Goal: Navigation & Orientation: Find specific page/section

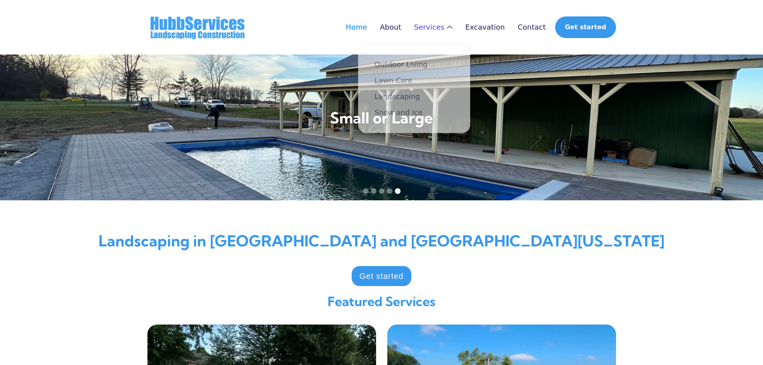
click at [445, 24] on div "Services" at bounding box center [429, 27] width 30 height 8
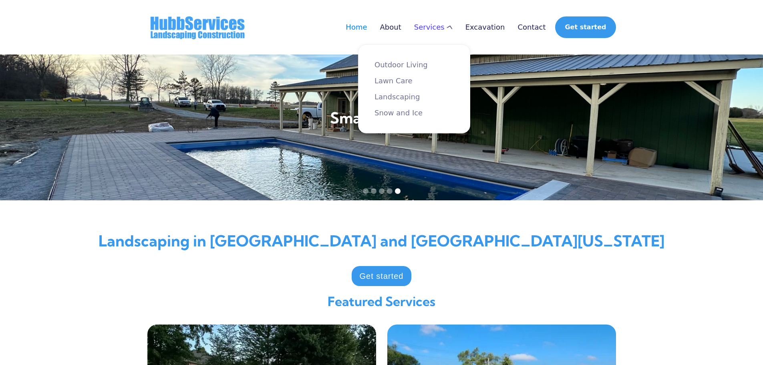
click at [445, 24] on div "Services" at bounding box center [429, 27] width 30 height 8
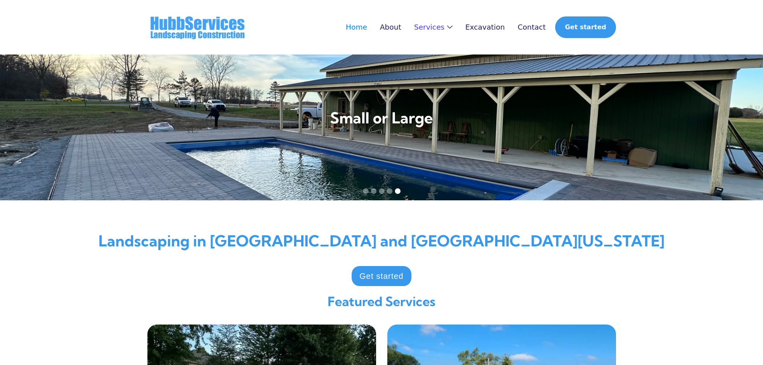
click at [468, 21] on div "Home About Services Outdoor Living Lawn Care Landscaping Snow and Ice Excavatio…" at bounding box center [474, 27] width 283 height 22
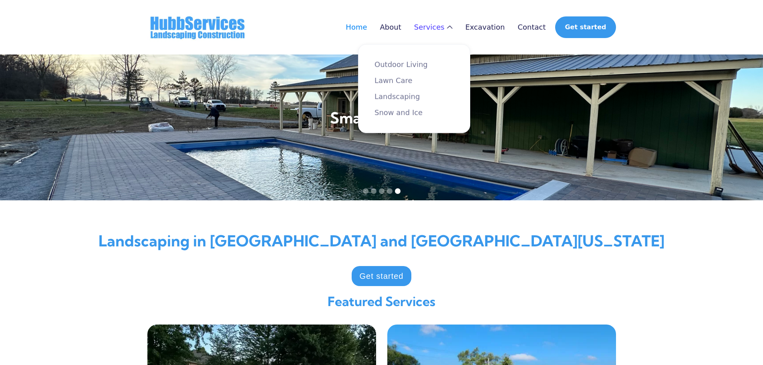
click at [445, 28] on div "Services" at bounding box center [429, 27] width 30 height 8
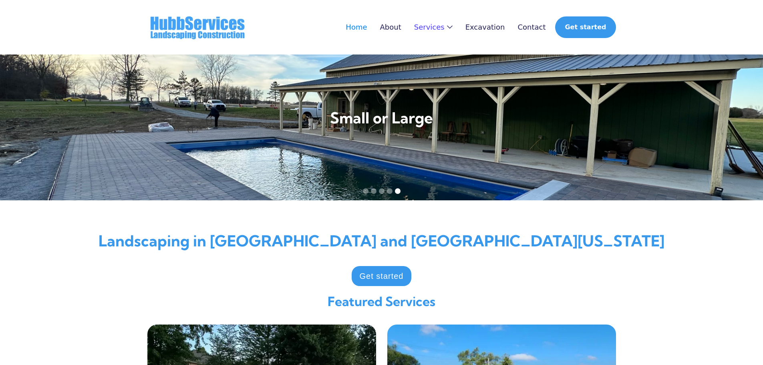
click at [445, 28] on div "Services" at bounding box center [429, 27] width 30 height 8
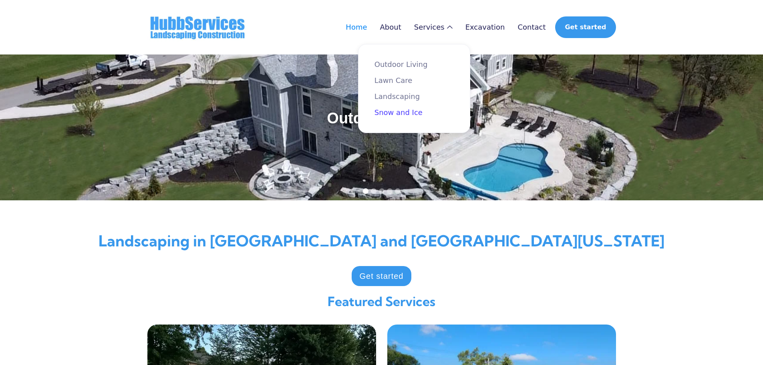
click at [417, 113] on link "Snow and Ice" at bounding box center [414, 113] width 79 height 8
